Goal: Communication & Community: Answer question/provide support

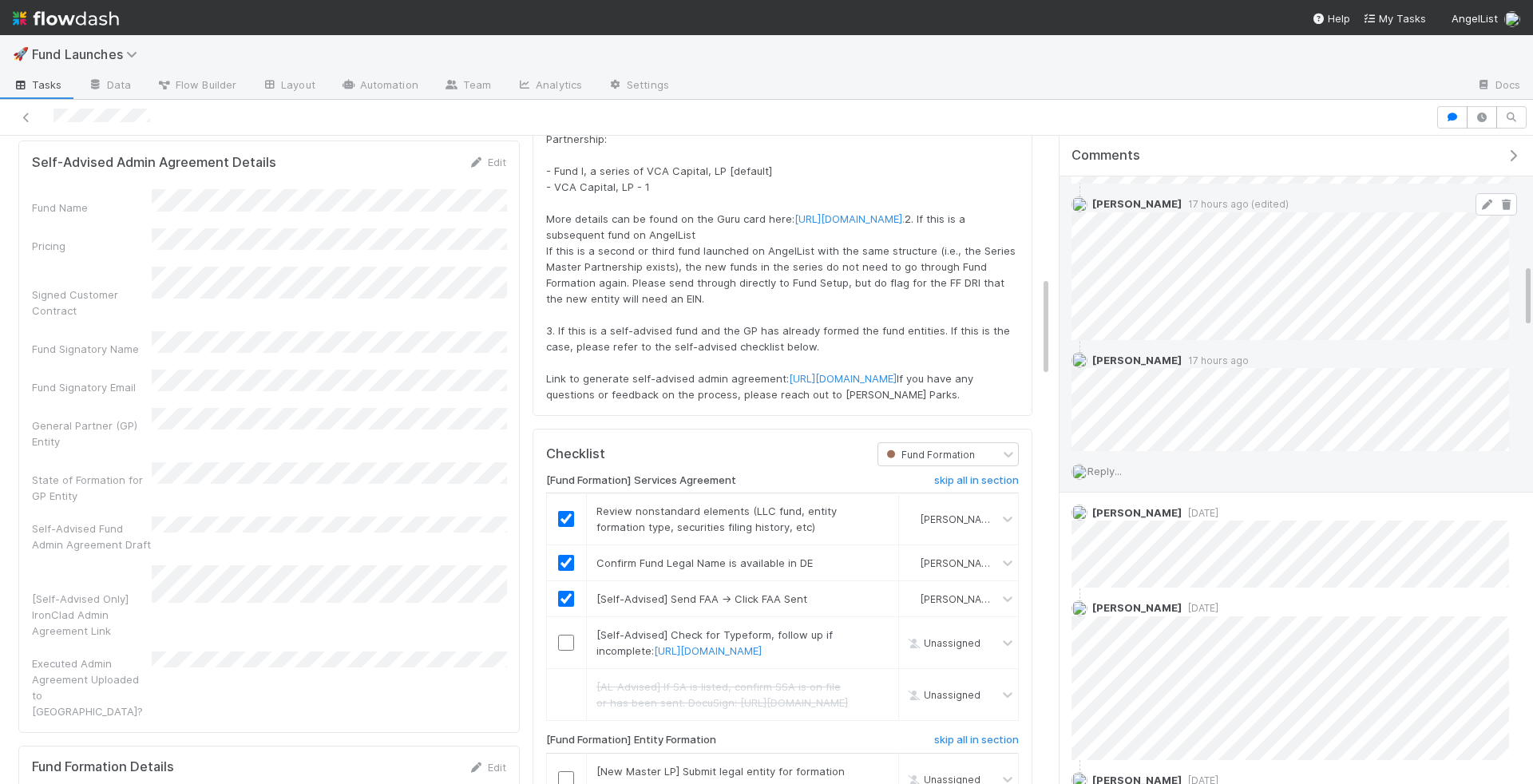
scroll to position [1279, 0]
click at [1110, 461] on span "Reply..." at bounding box center [1104, 467] width 34 height 13
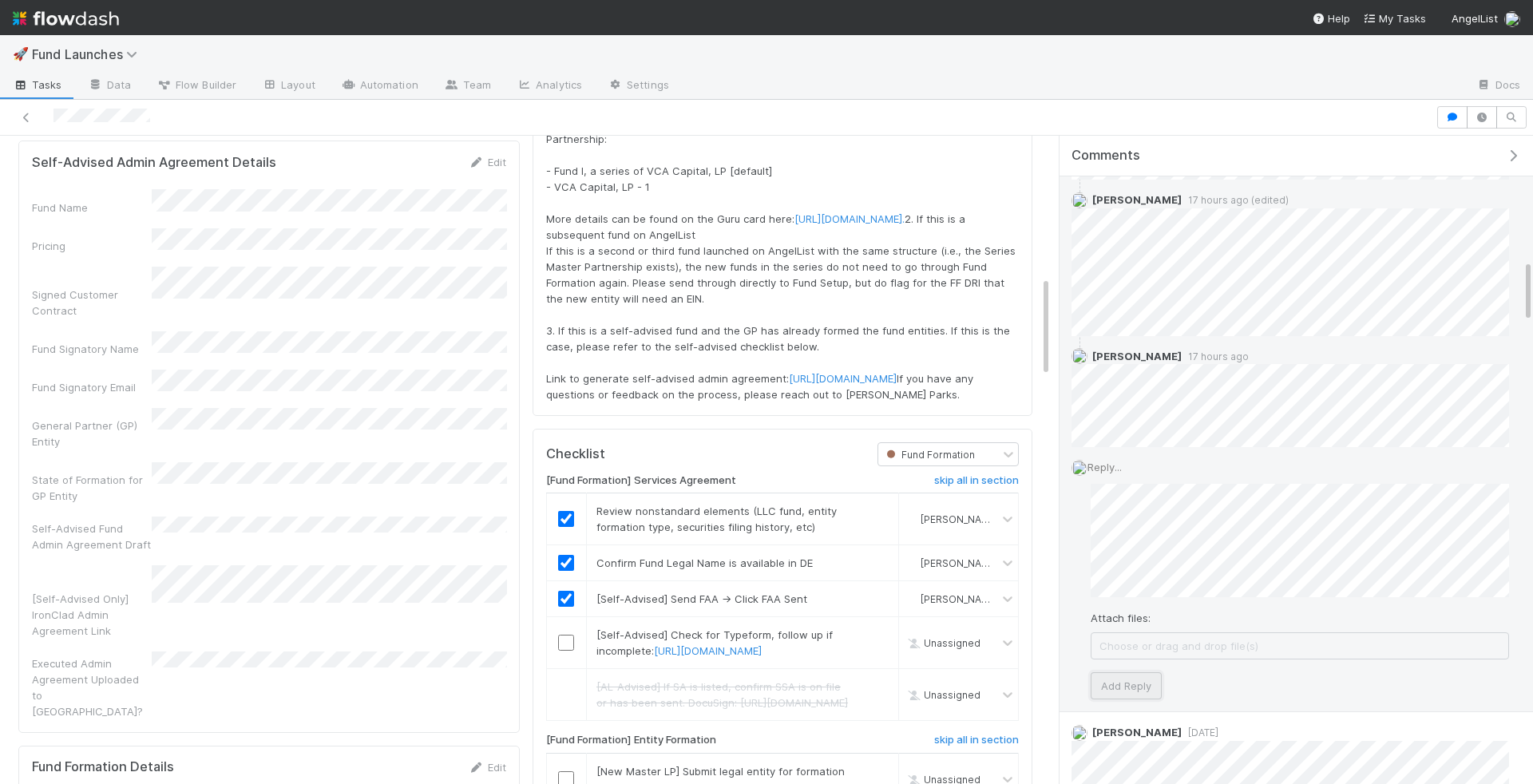
click at [1144, 685] on button "Add Reply" at bounding box center [1125, 685] width 71 height 27
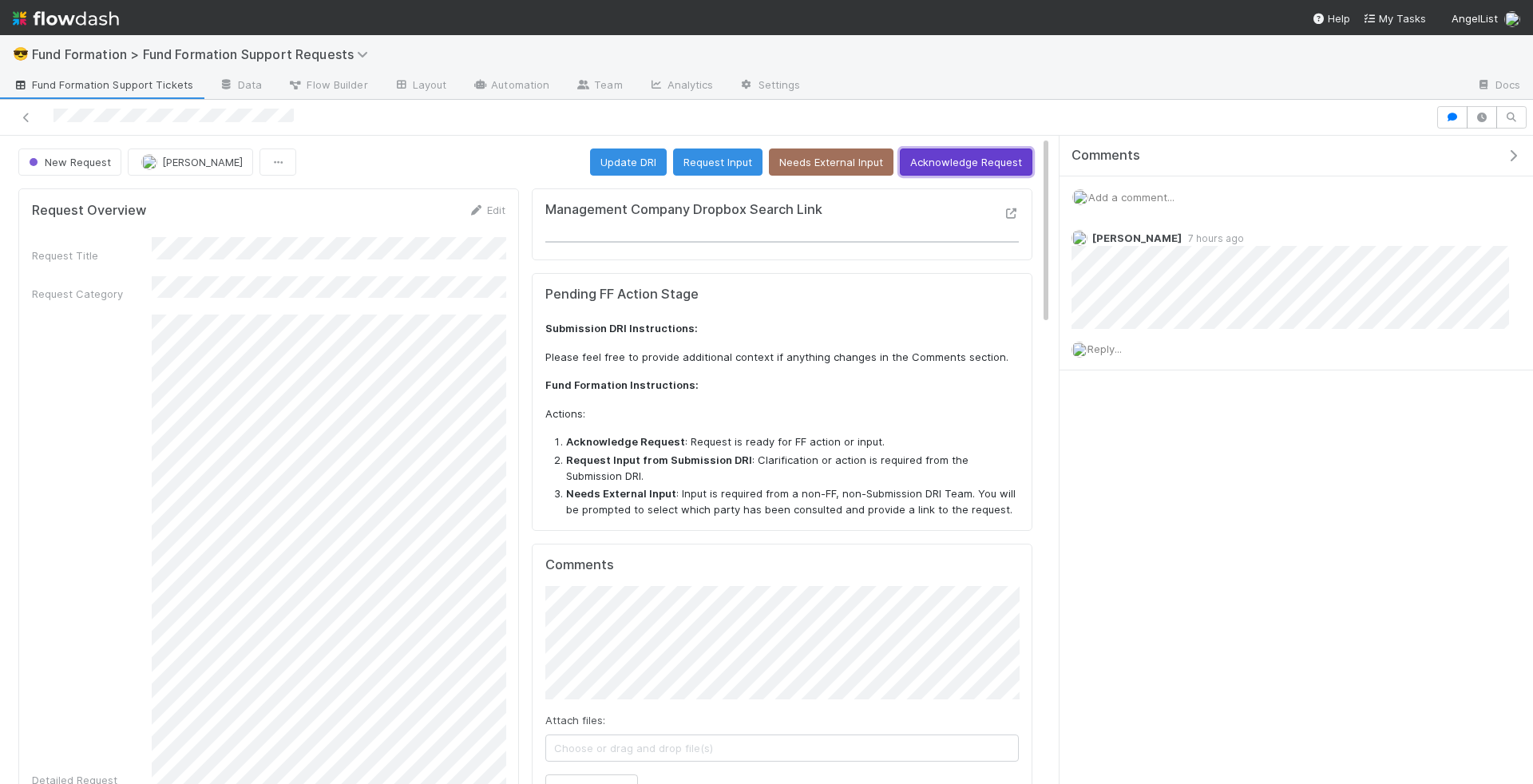
click at [961, 165] on button "Acknowledge Request" at bounding box center [966, 162] width 133 height 27
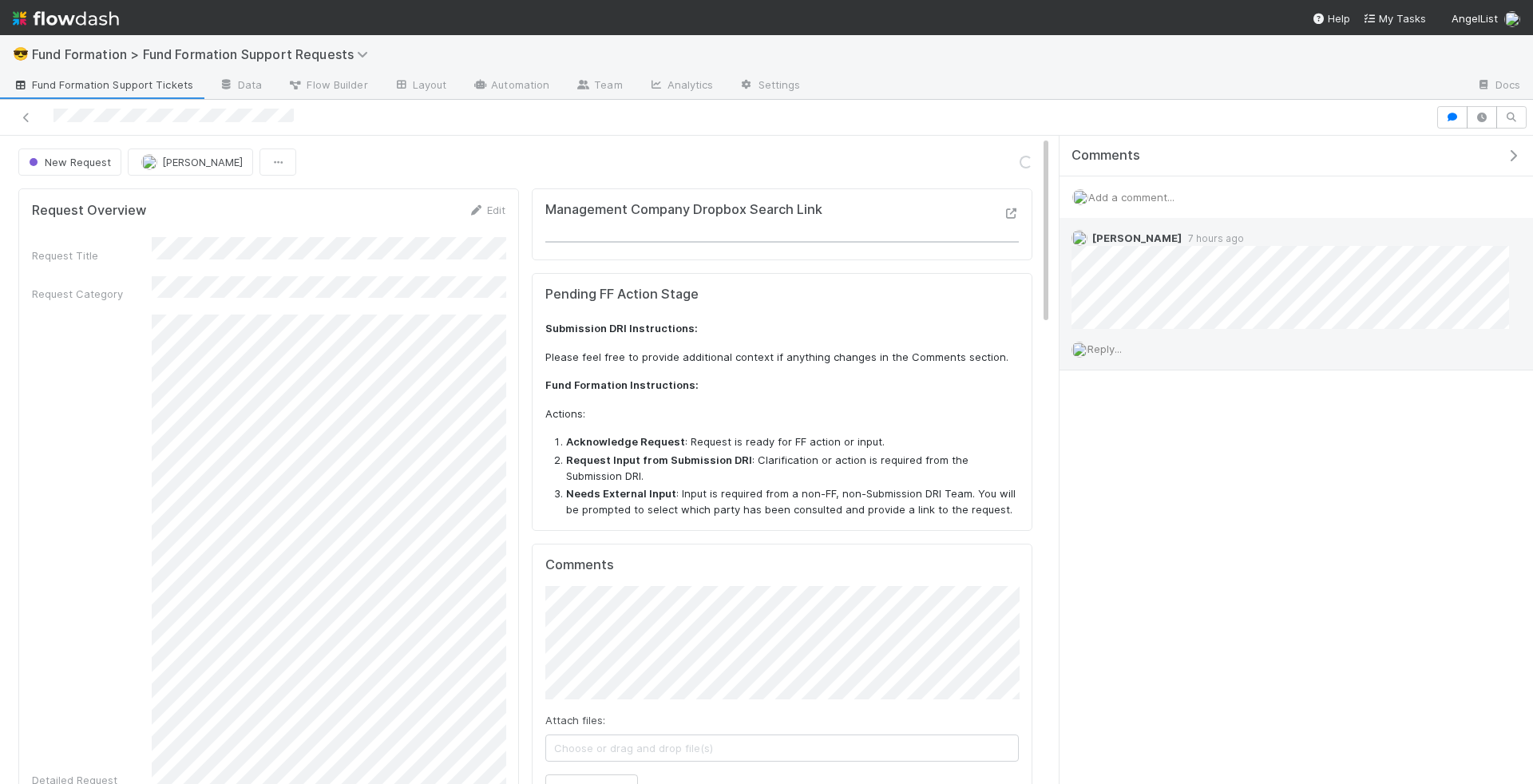
click at [1120, 344] on span "Reply..." at bounding box center [1104, 349] width 34 height 13
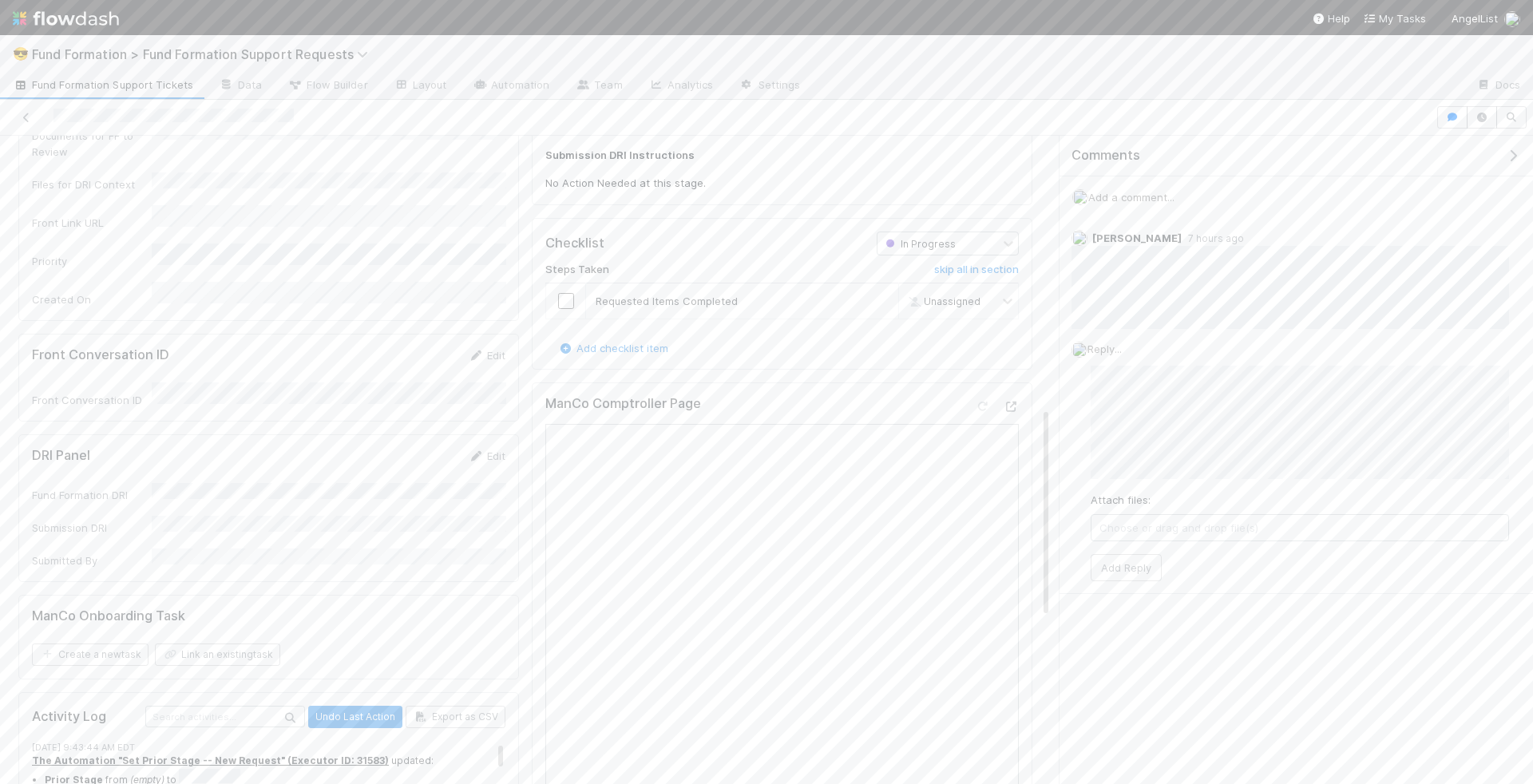
scroll to position [844, 0]
